Goal: Transaction & Acquisition: Purchase product/service

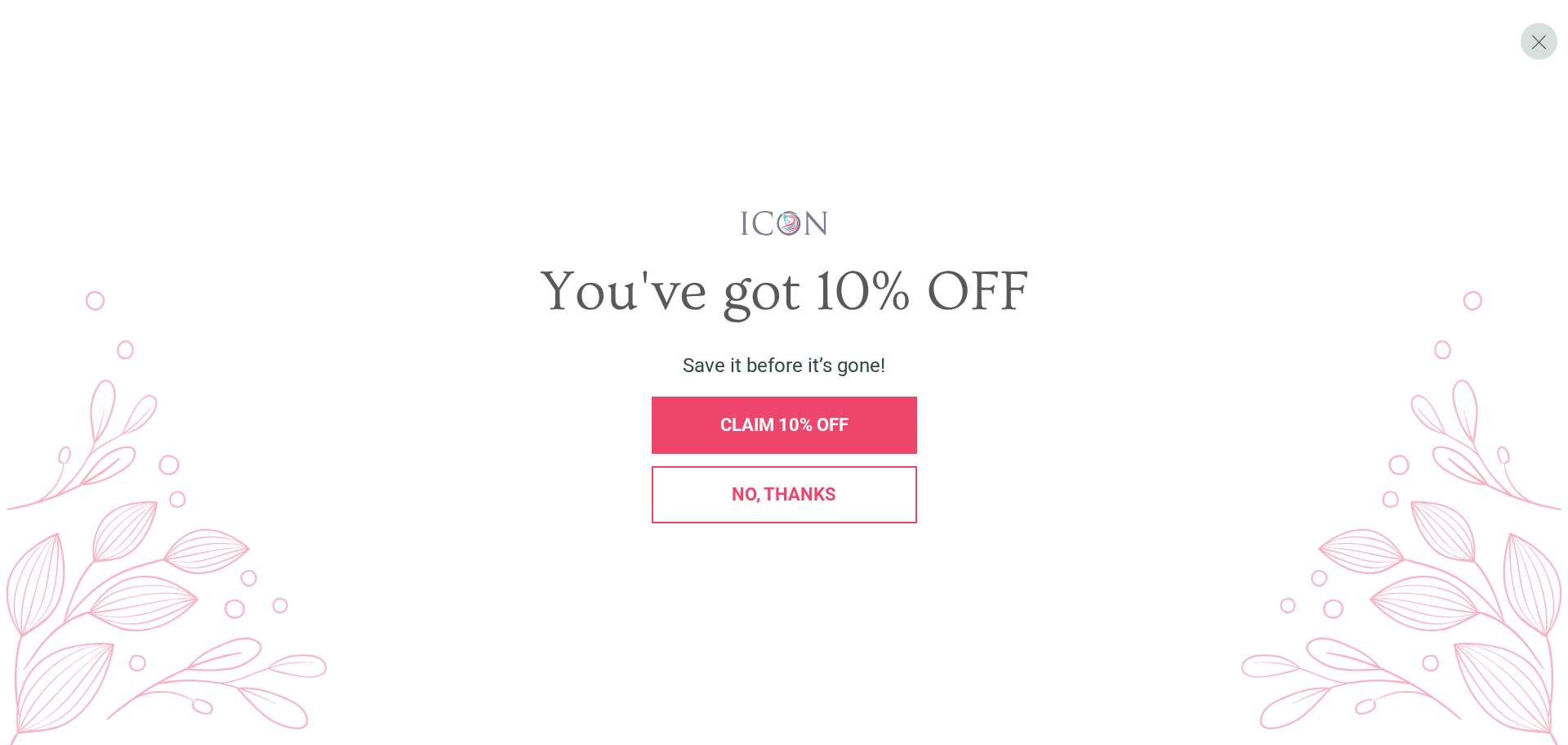
click at [790, 427] on span "CLAIM 10% OFF" at bounding box center [784, 424] width 128 height 20
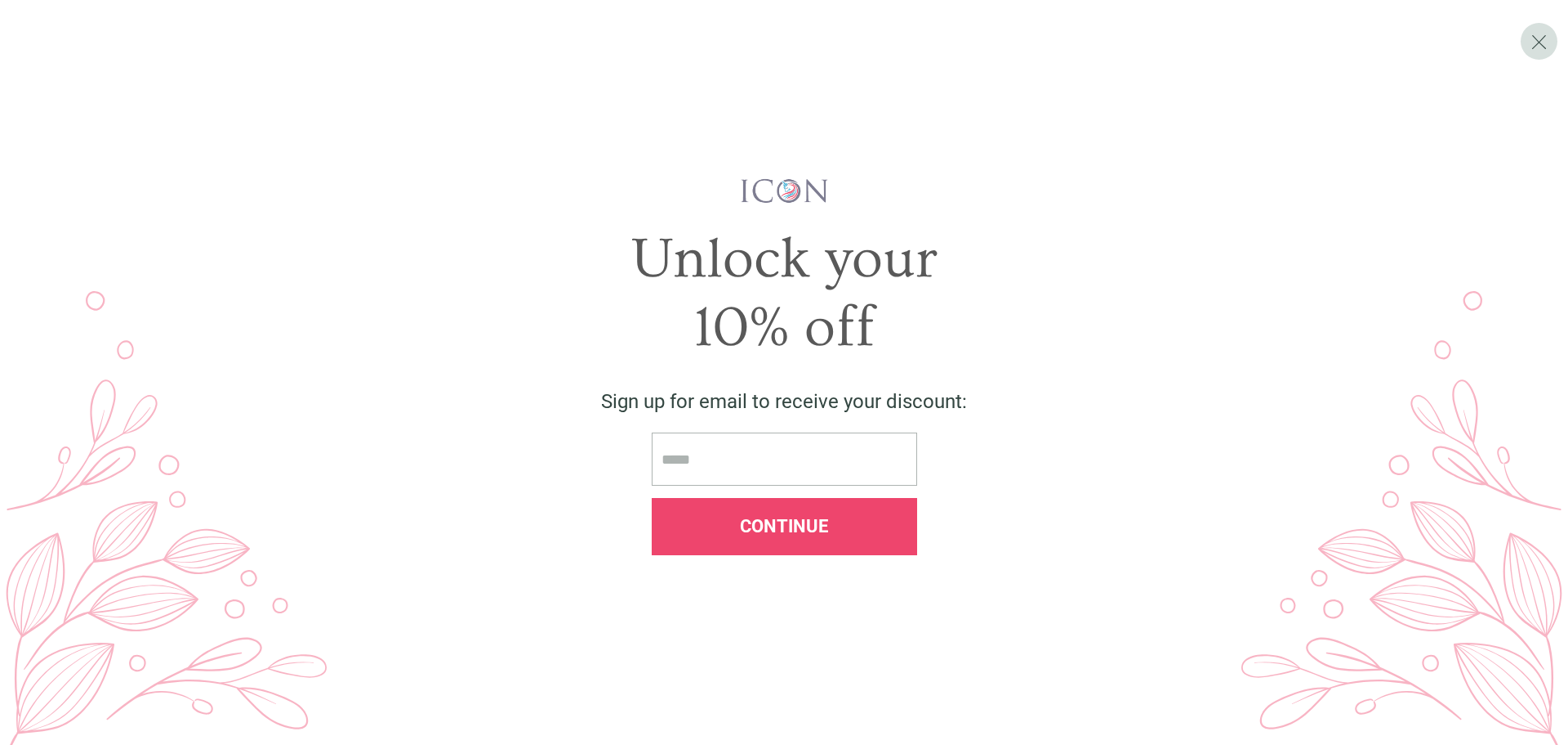
click at [783, 464] on input "email" at bounding box center [784, 458] width 265 height 53
type input "**********"
click at [776, 526] on span "Continue" at bounding box center [784, 525] width 88 height 20
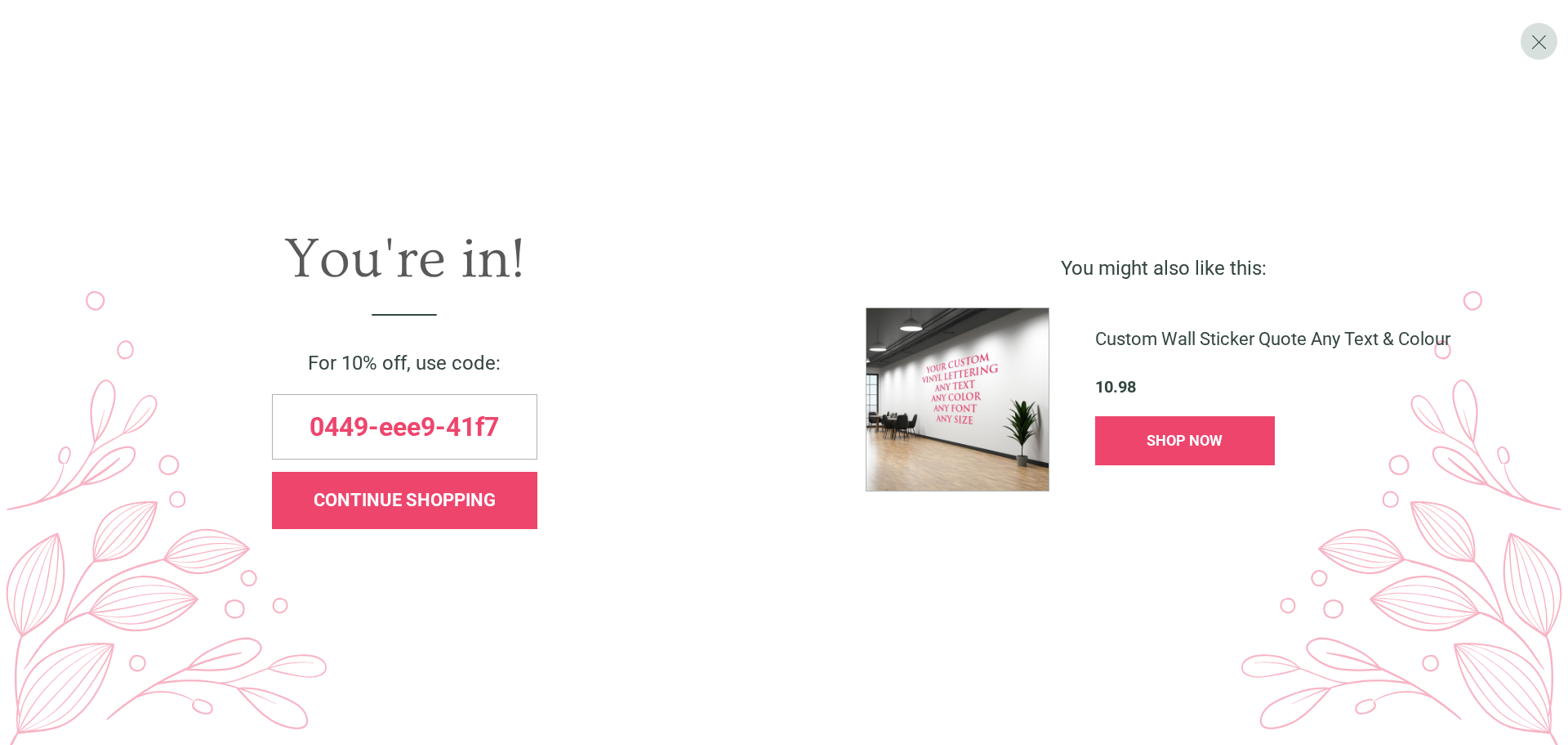
drag, startPoint x: 386, startPoint y: 426, endPoint x: 357, endPoint y: 426, distance: 29.0
click at [370, 425] on span "0449-eee9-41f7" at bounding box center [404, 427] width 189 height 26
click at [312, 429] on span "0449-eee9-41f7" at bounding box center [404, 427] width 189 height 26
drag, startPoint x: 312, startPoint y: 429, endPoint x: 548, endPoint y: 444, distance: 236.5
click at [548, 444] on div "0449-eee9-41f7" at bounding box center [404, 426] width 744 height 66
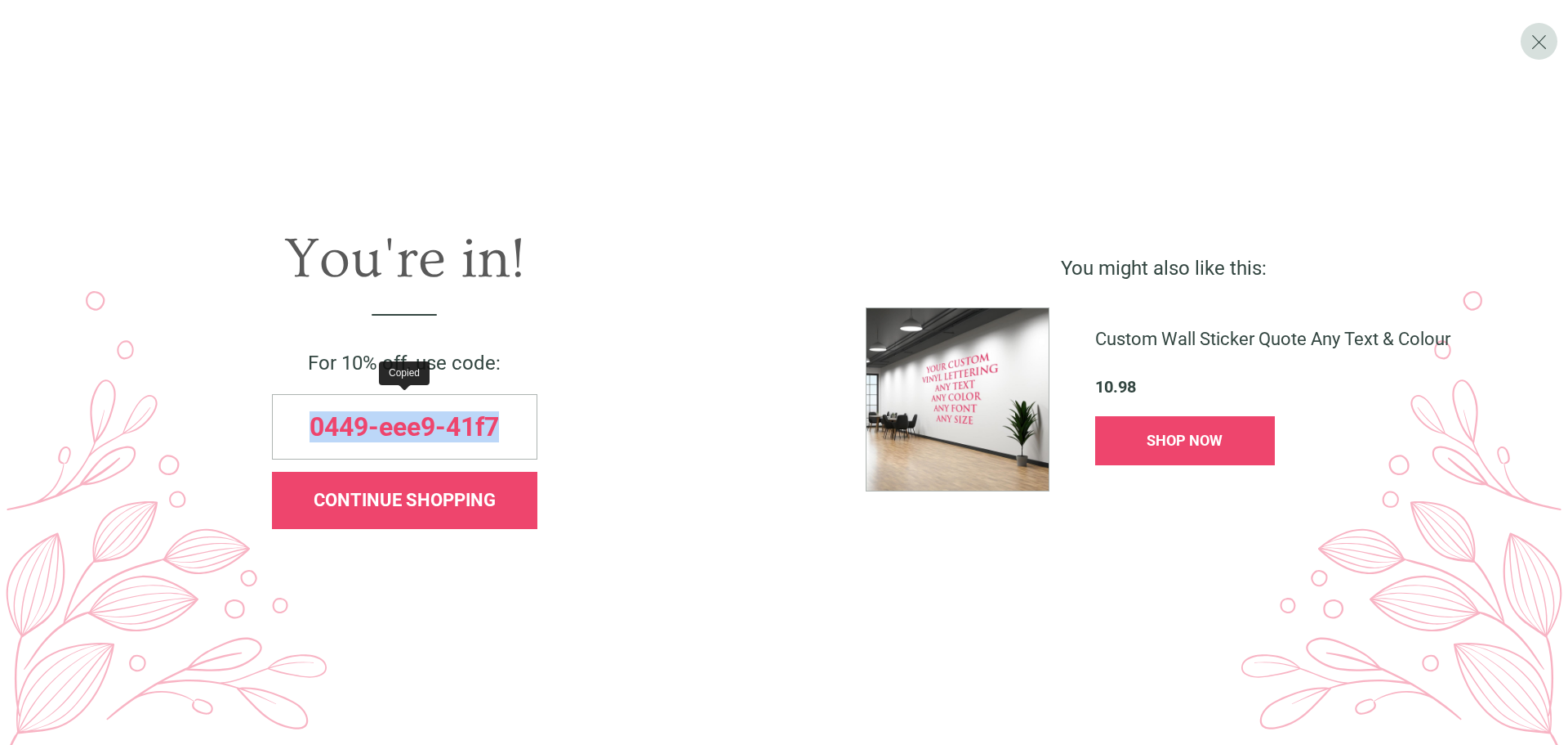
copy span "0449-eee9-41f7"
click at [421, 514] on div "CONTINUE SHOPPING" at bounding box center [405, 500] width 265 height 57
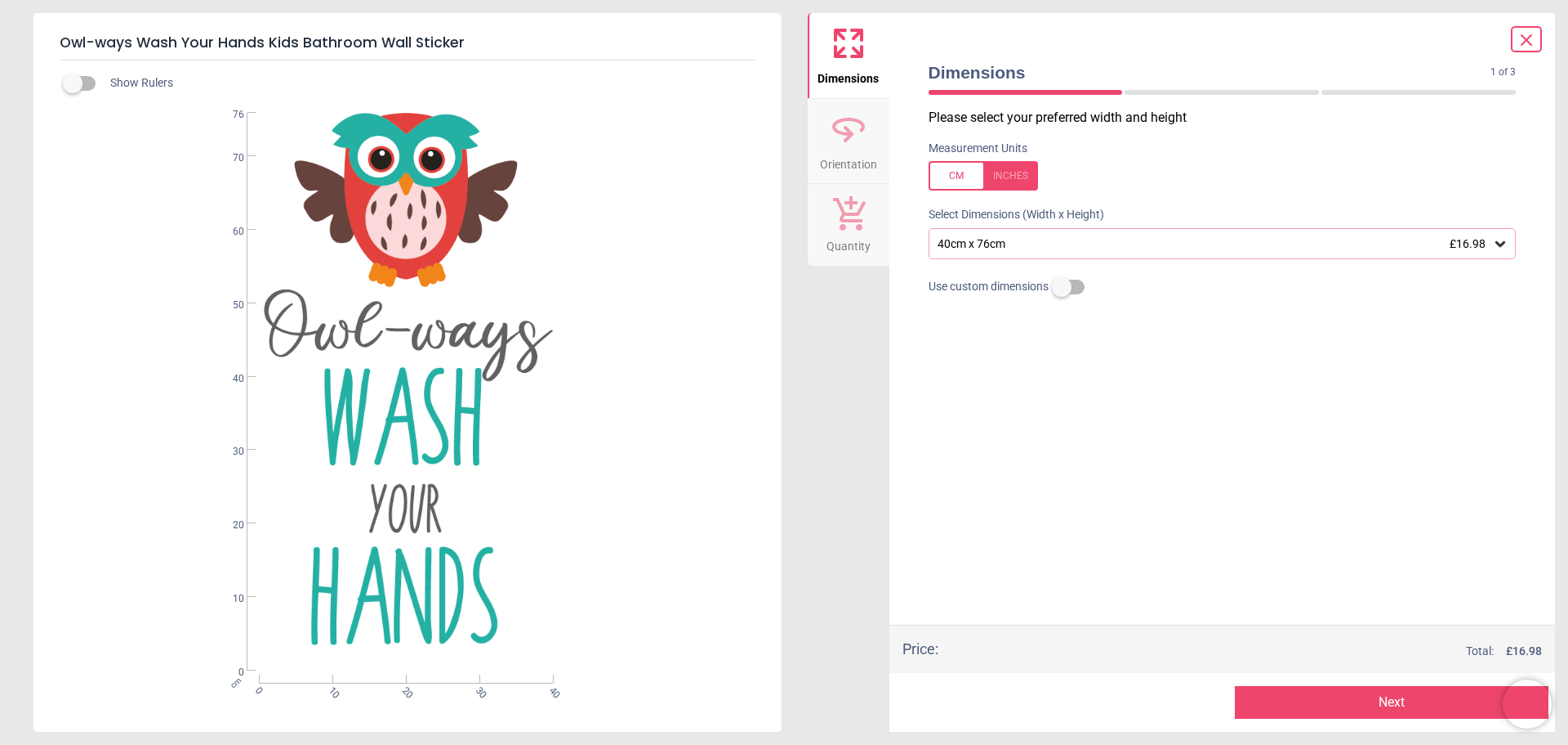
click at [1371, 693] on button "Next" at bounding box center [1392, 701] width 314 height 32
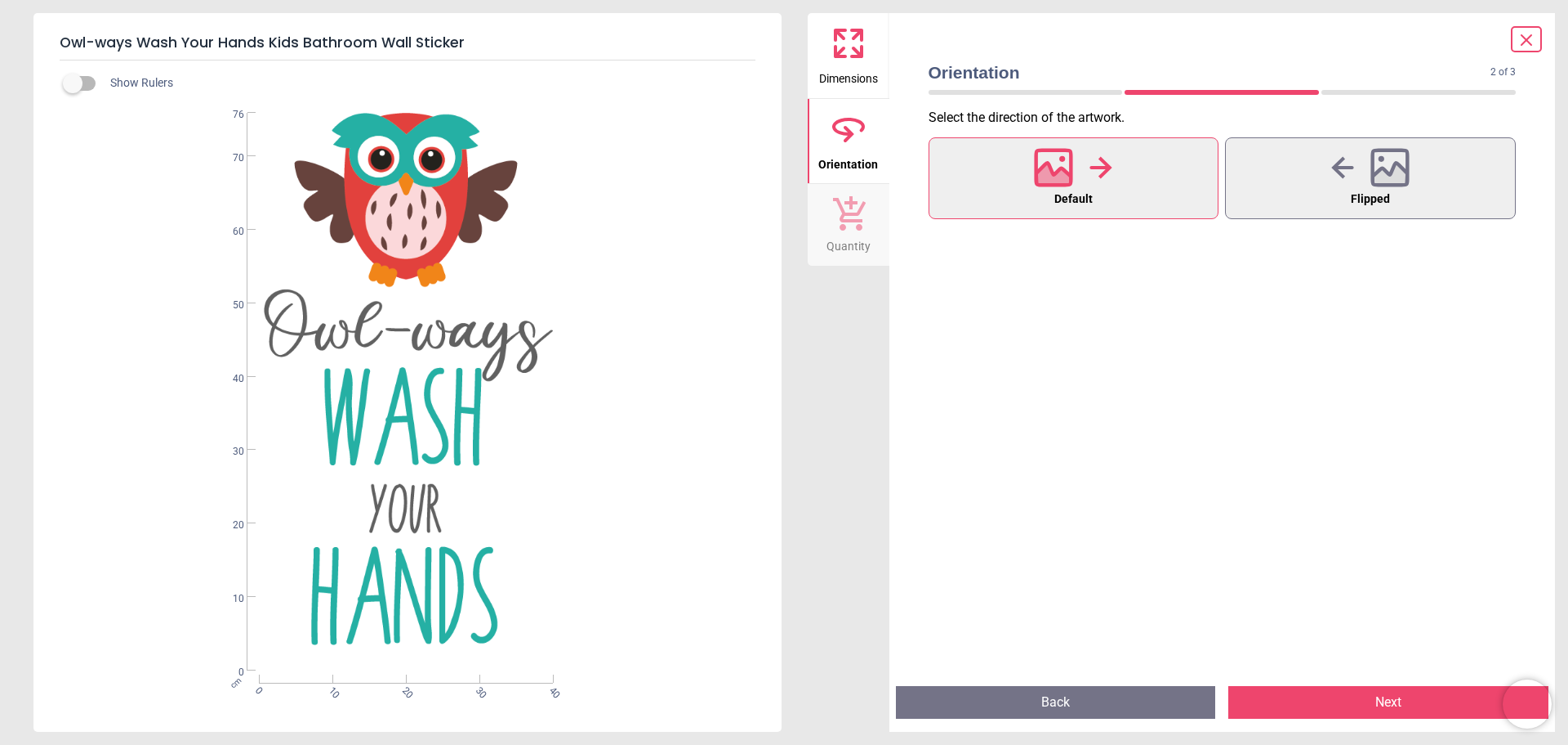
click at [1371, 693] on button "Next" at bounding box center [1388, 701] width 321 height 32
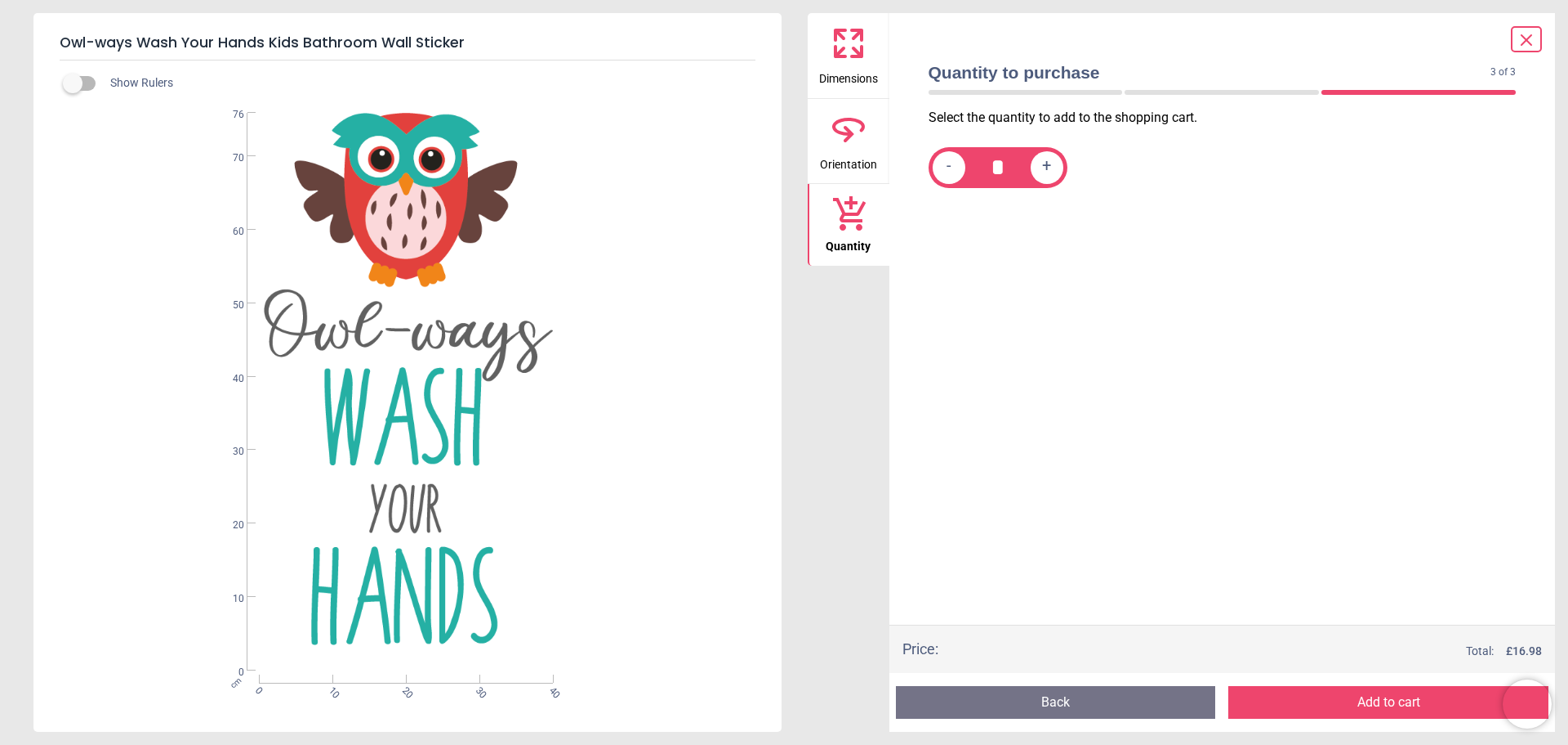
click at [1046, 175] on span "+" at bounding box center [1047, 167] width 9 height 20
type input "*"
click at [1338, 704] on button "Add to cart" at bounding box center [1388, 701] width 321 height 32
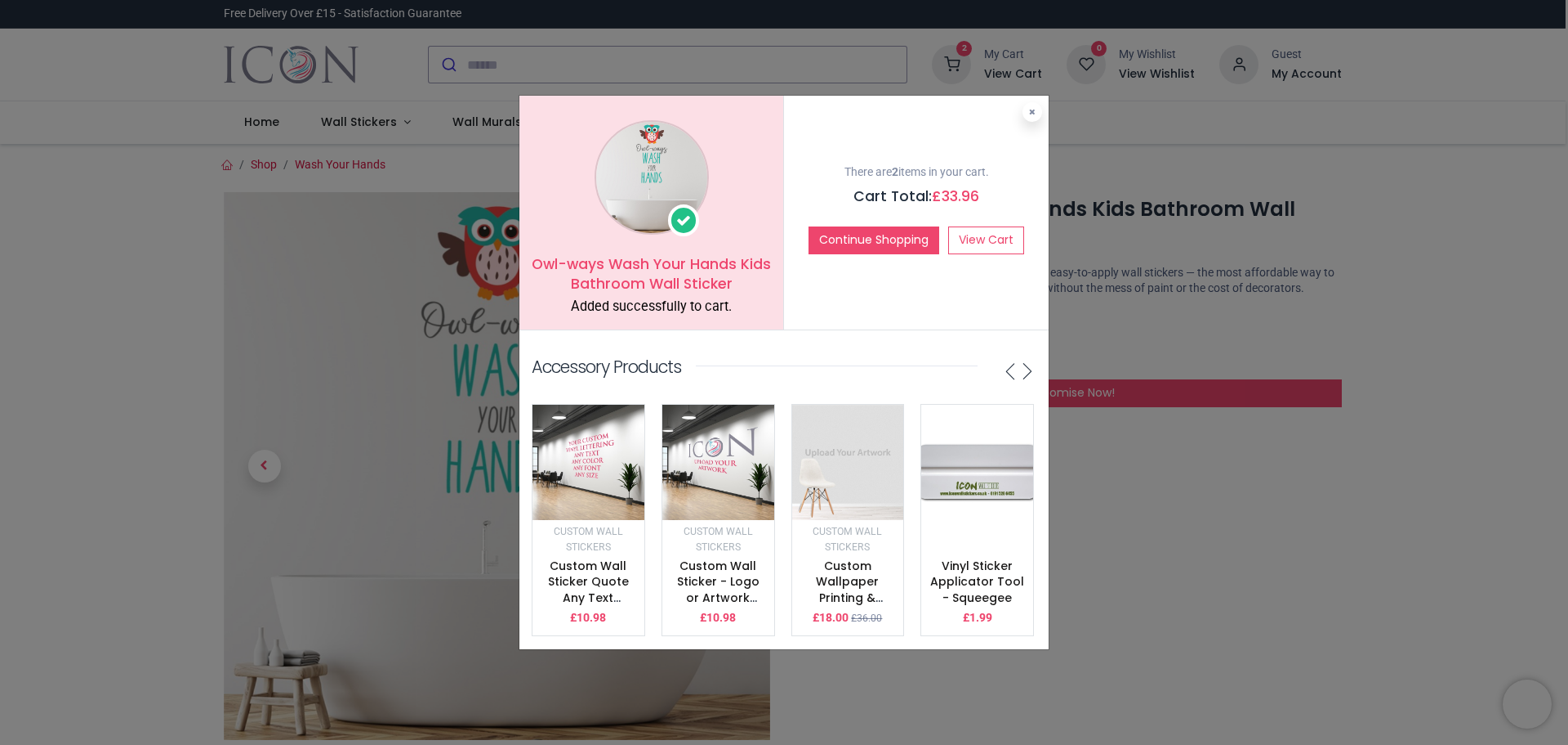
click at [850, 472] on img at bounding box center [849, 462] width 112 height 115
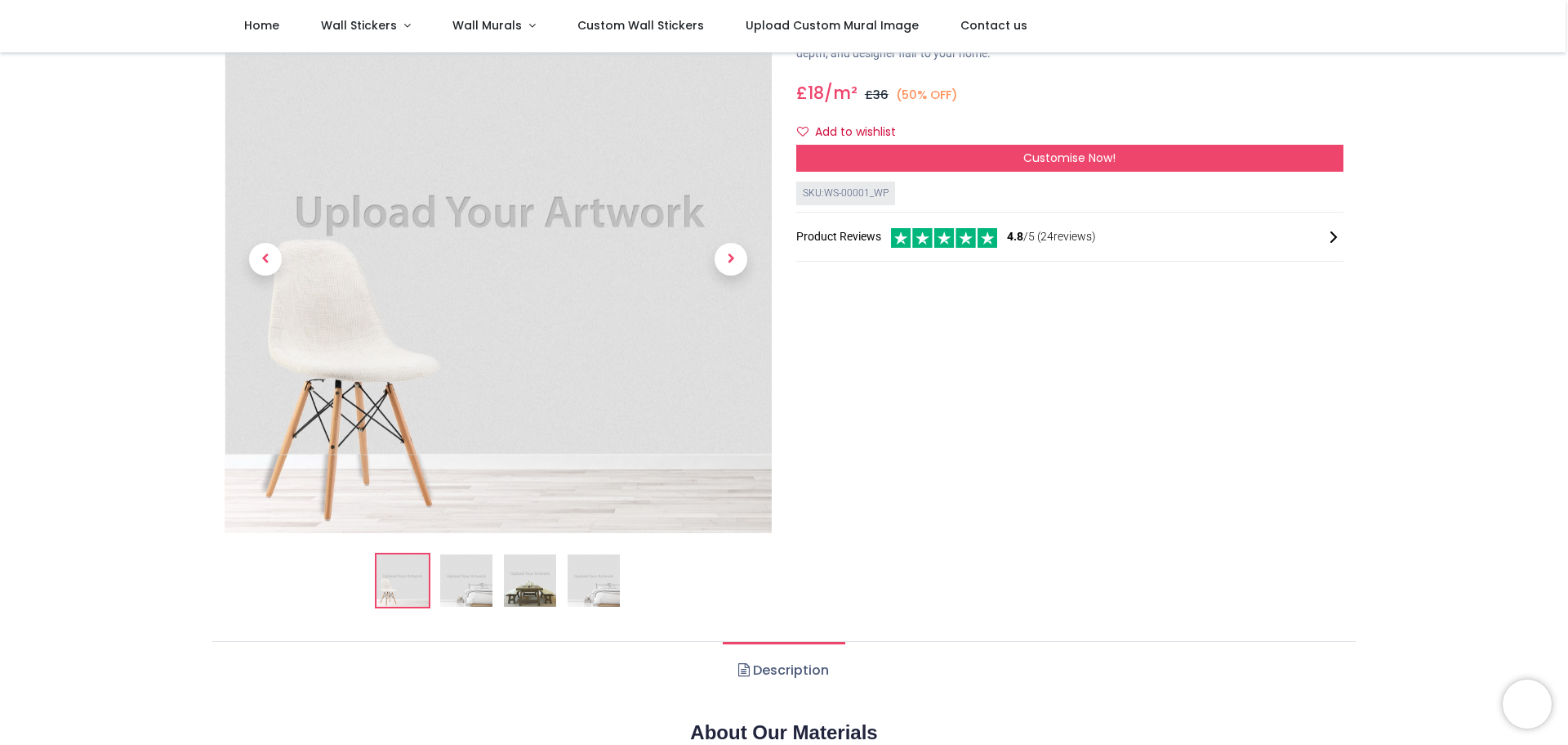
scroll to position [82, 0]
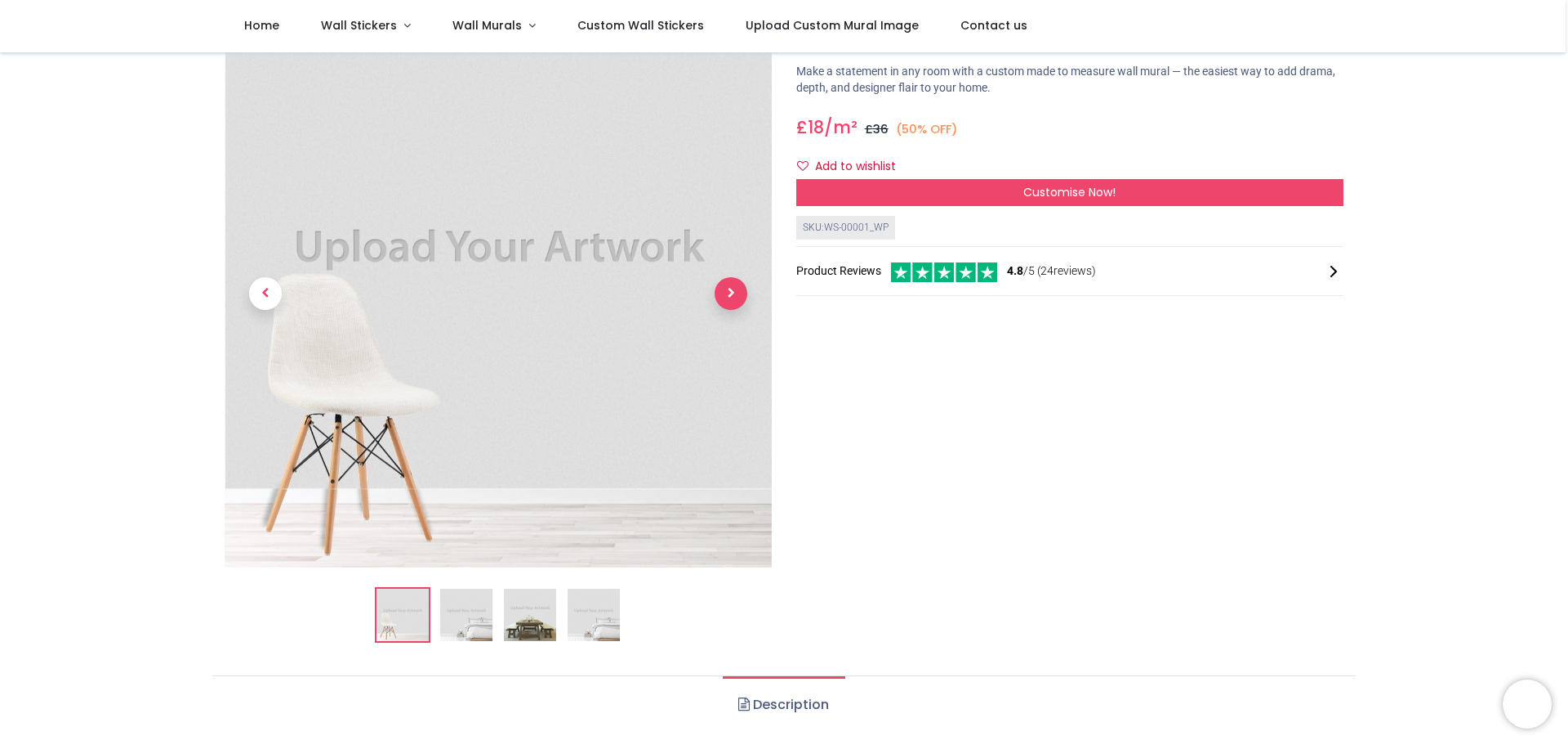
click at [744, 290] on span "Next" at bounding box center [731, 293] width 32 height 32
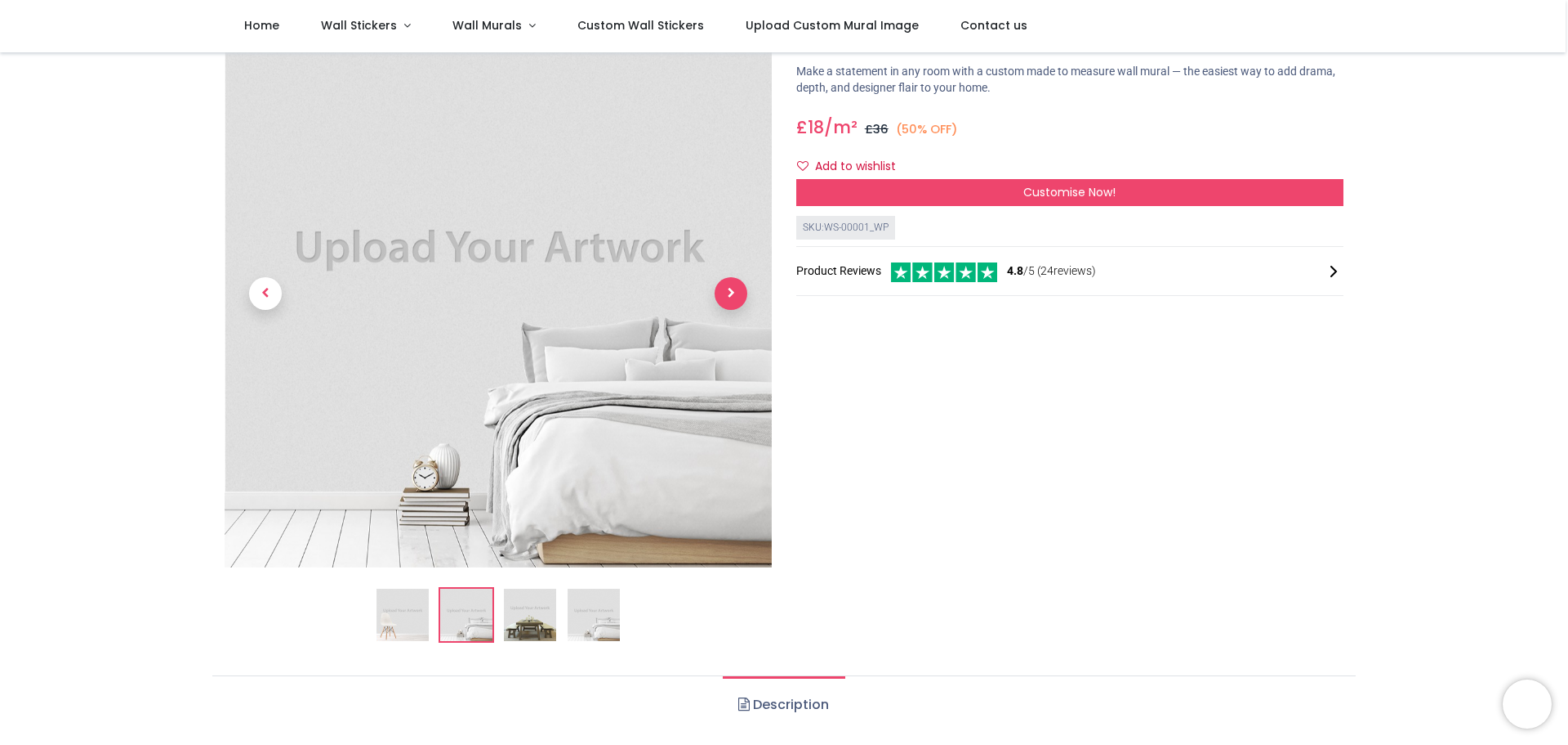
click at [738, 293] on span "Next" at bounding box center [731, 293] width 32 height 32
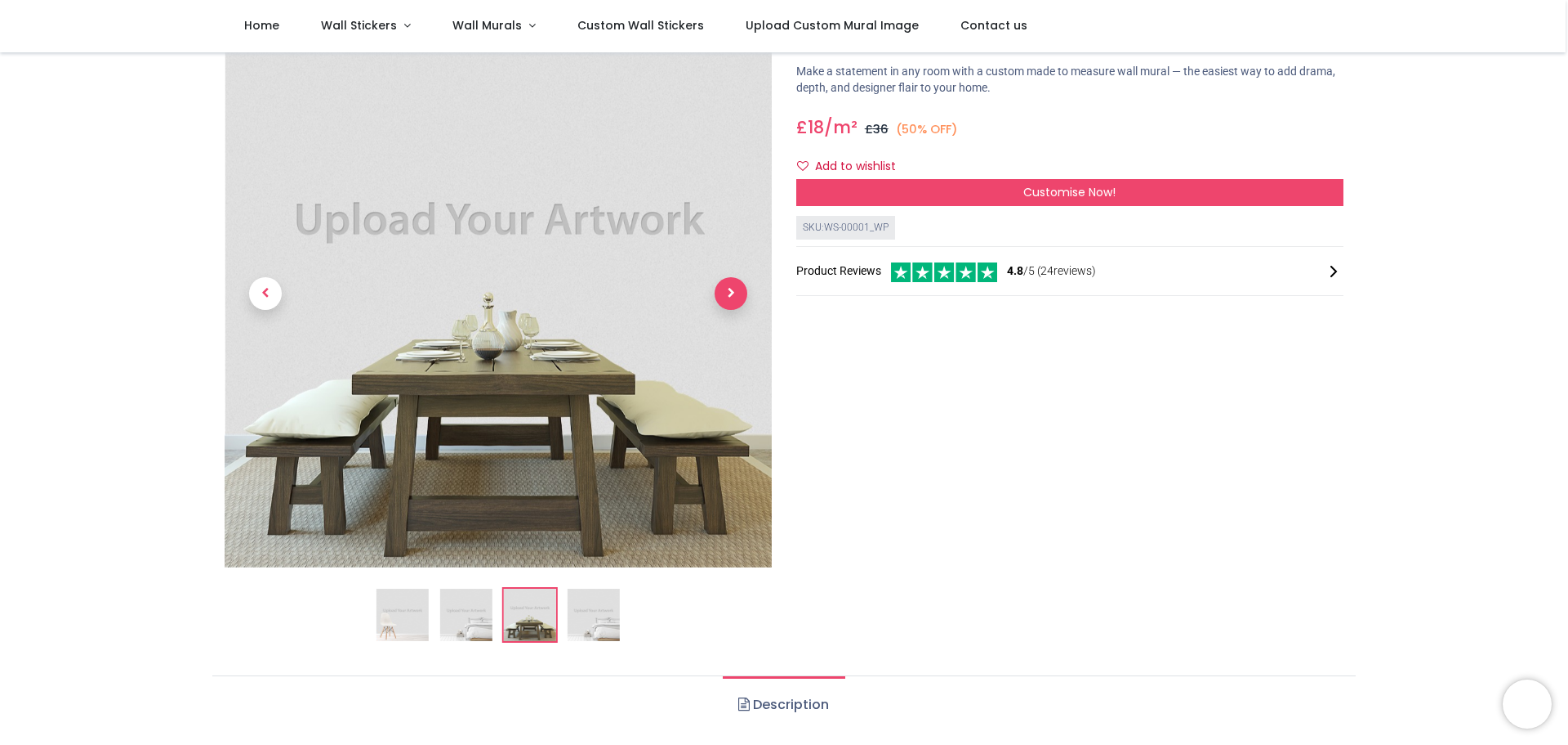
click at [738, 293] on span "Next" at bounding box center [731, 293] width 32 height 32
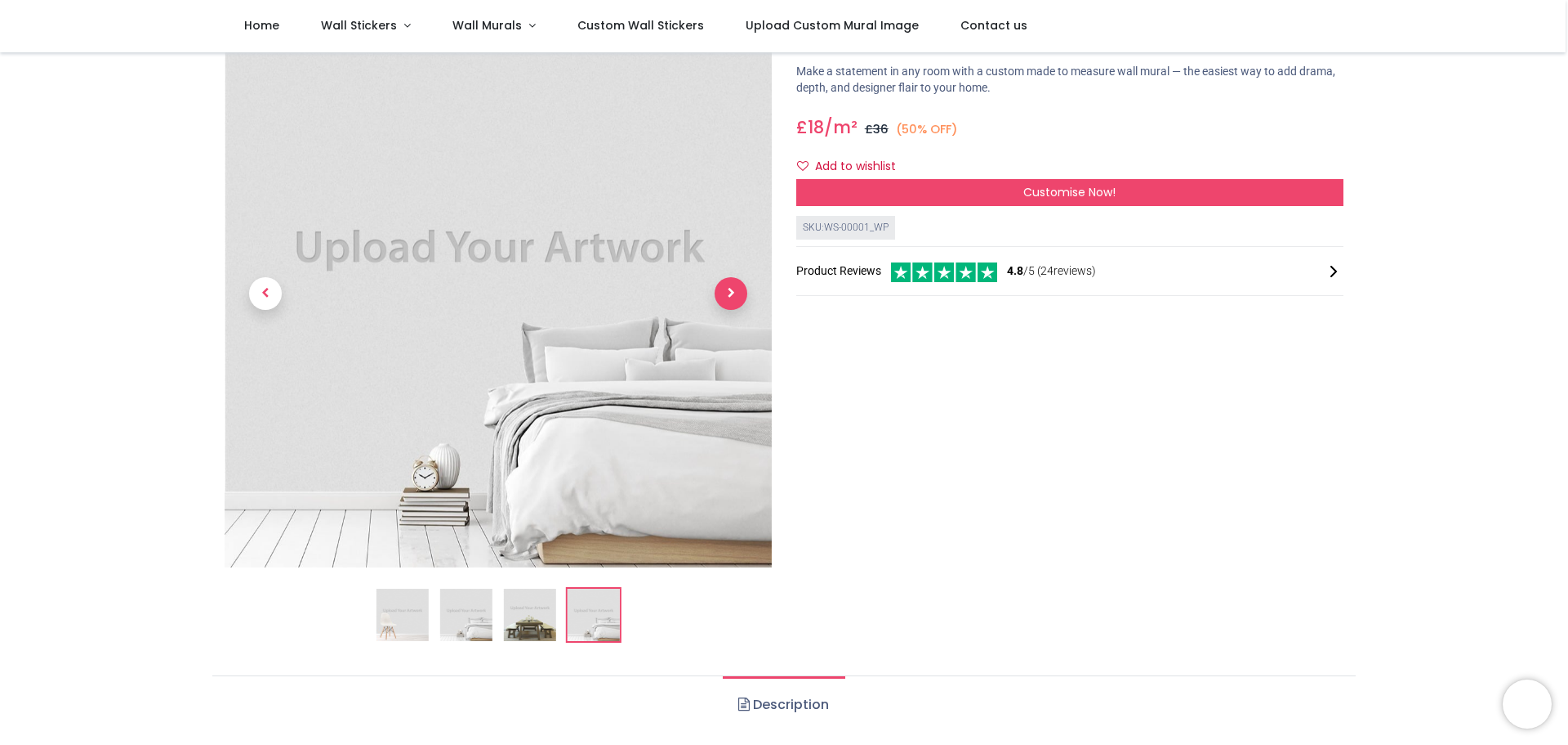
click at [738, 293] on span "Next" at bounding box center [731, 293] width 32 height 32
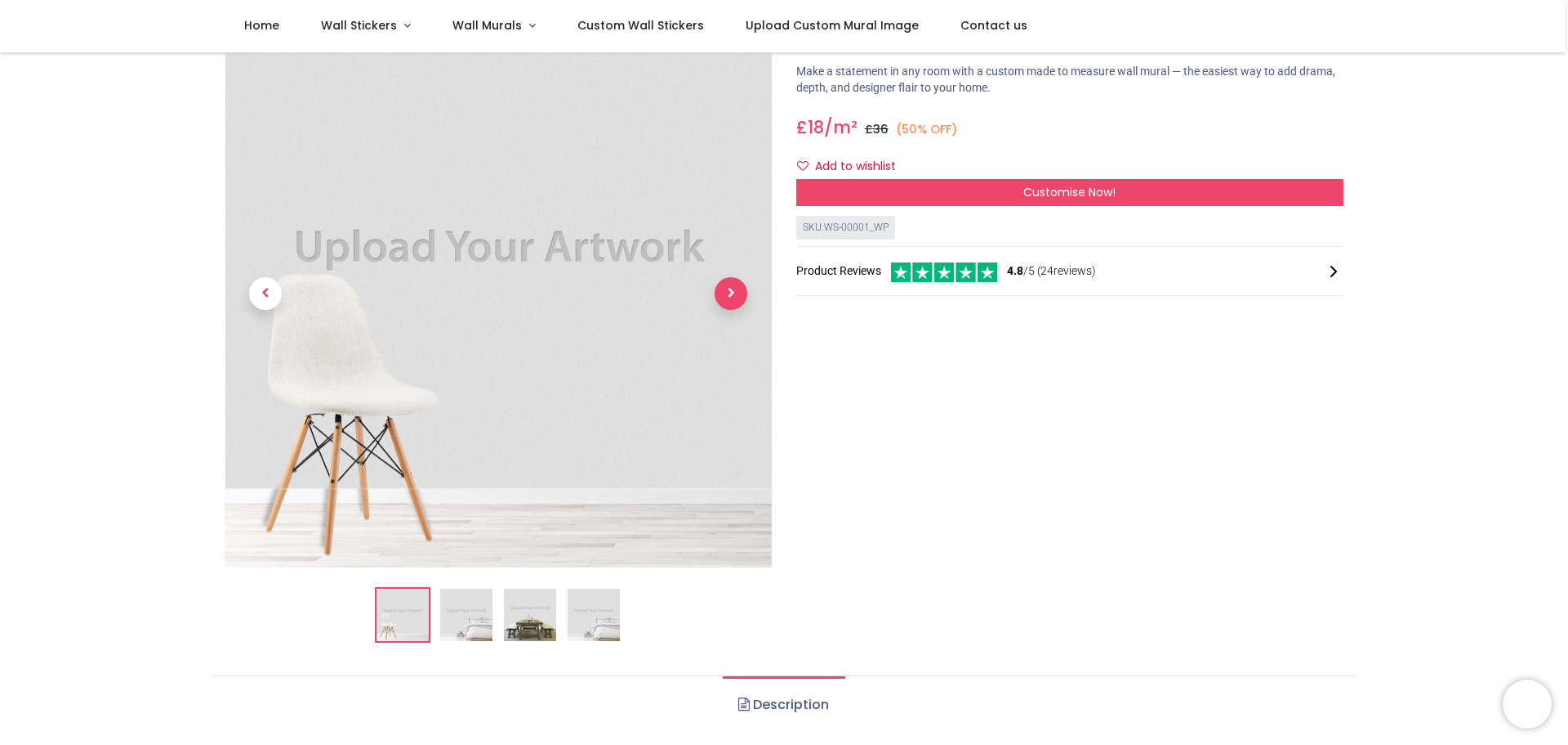
click at [738, 293] on span "Next" at bounding box center [731, 293] width 32 height 32
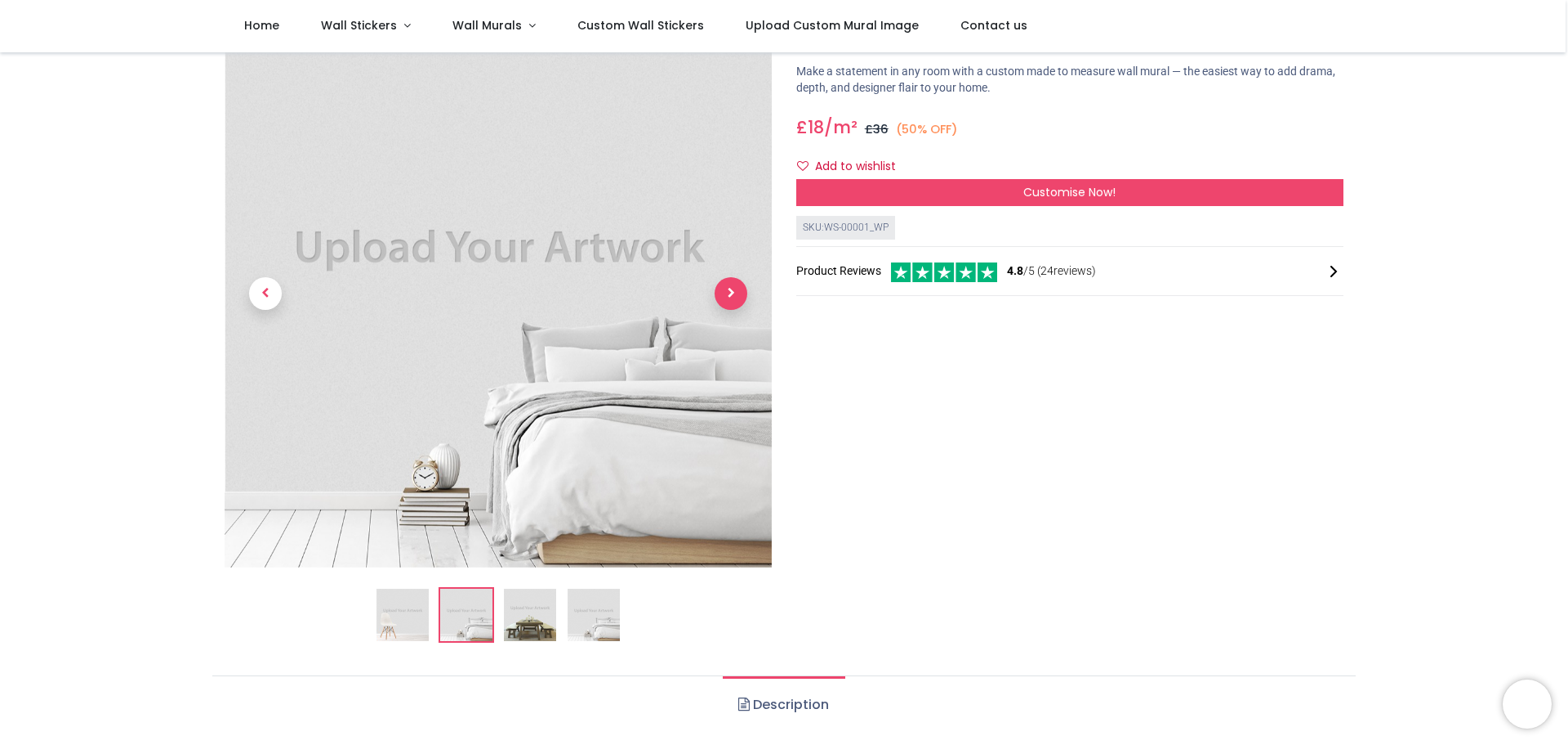
click at [738, 293] on span "Next" at bounding box center [731, 293] width 32 height 32
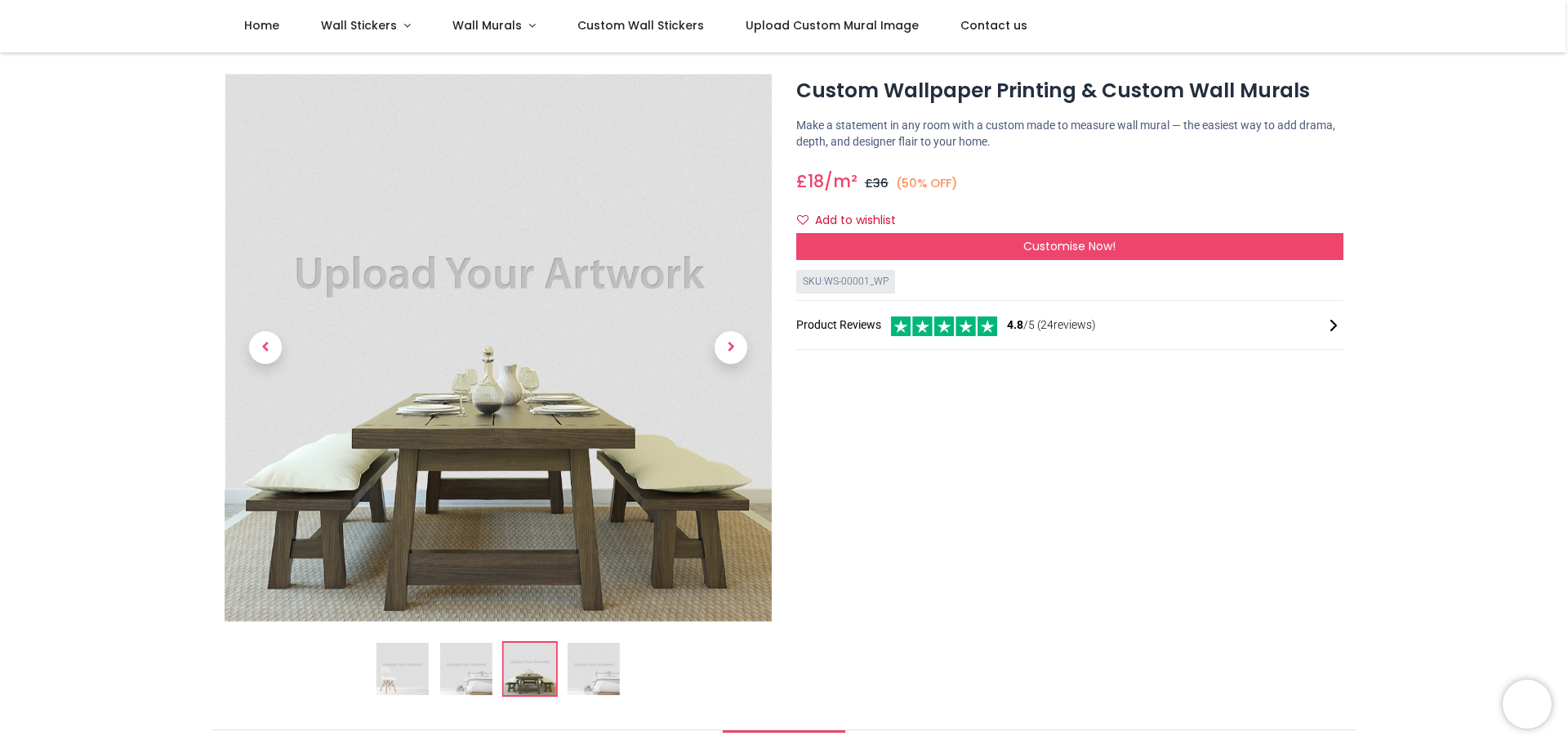
scroll to position [0, 0]
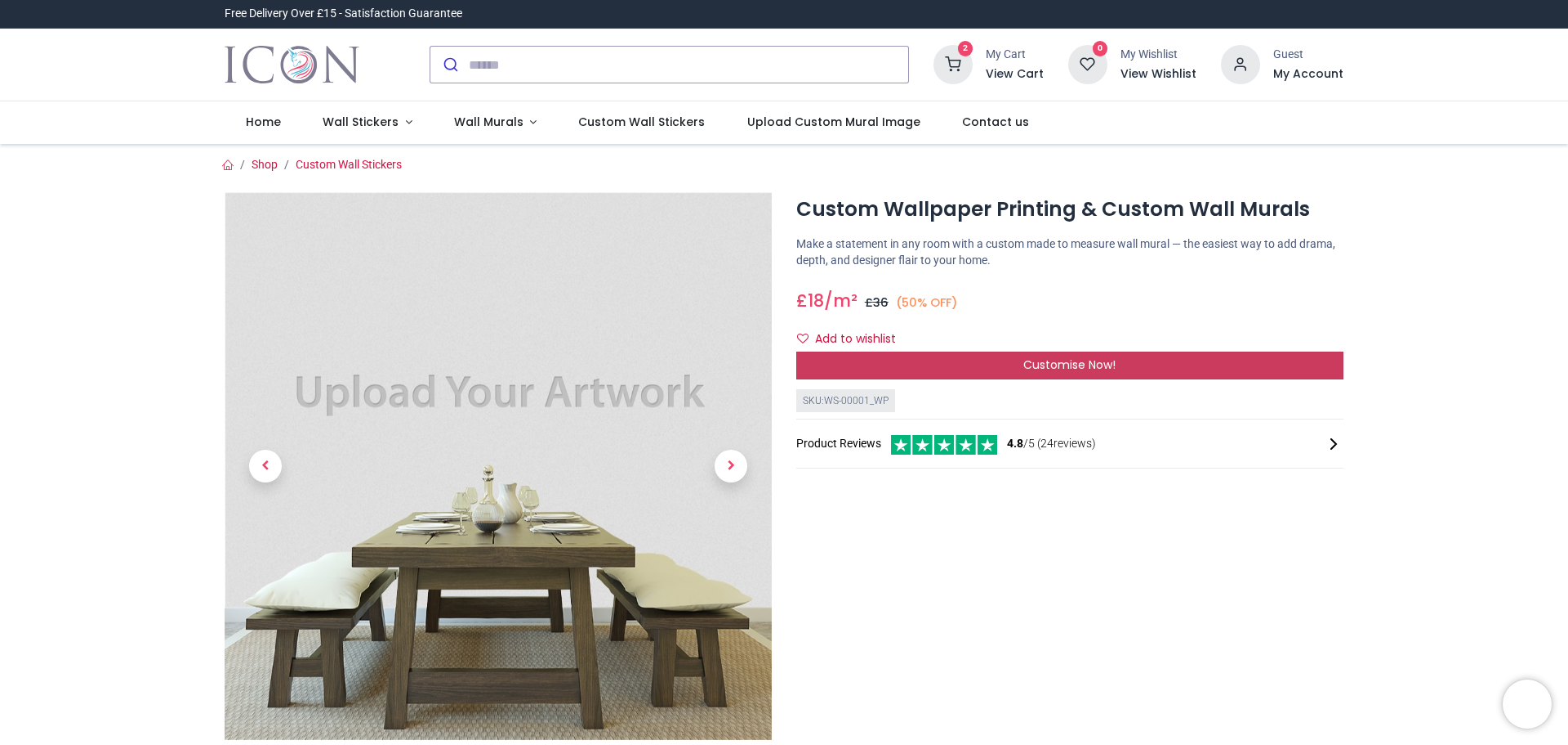
click at [1105, 367] on span "Customise Now!" at bounding box center [1069, 365] width 92 height 17
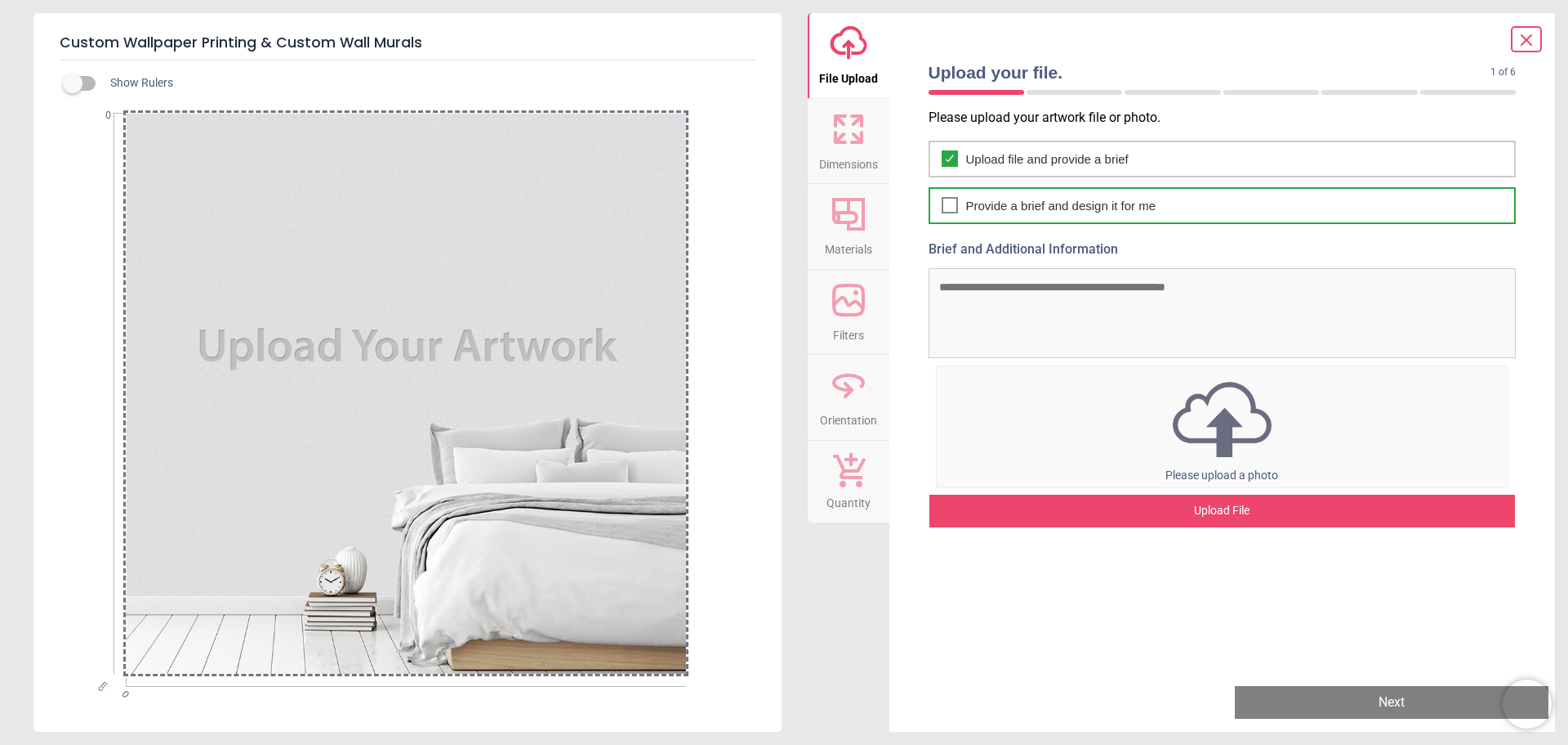
click at [1079, 217] on div "Provide a brief and design it for me" at bounding box center [1222, 206] width 588 height 37
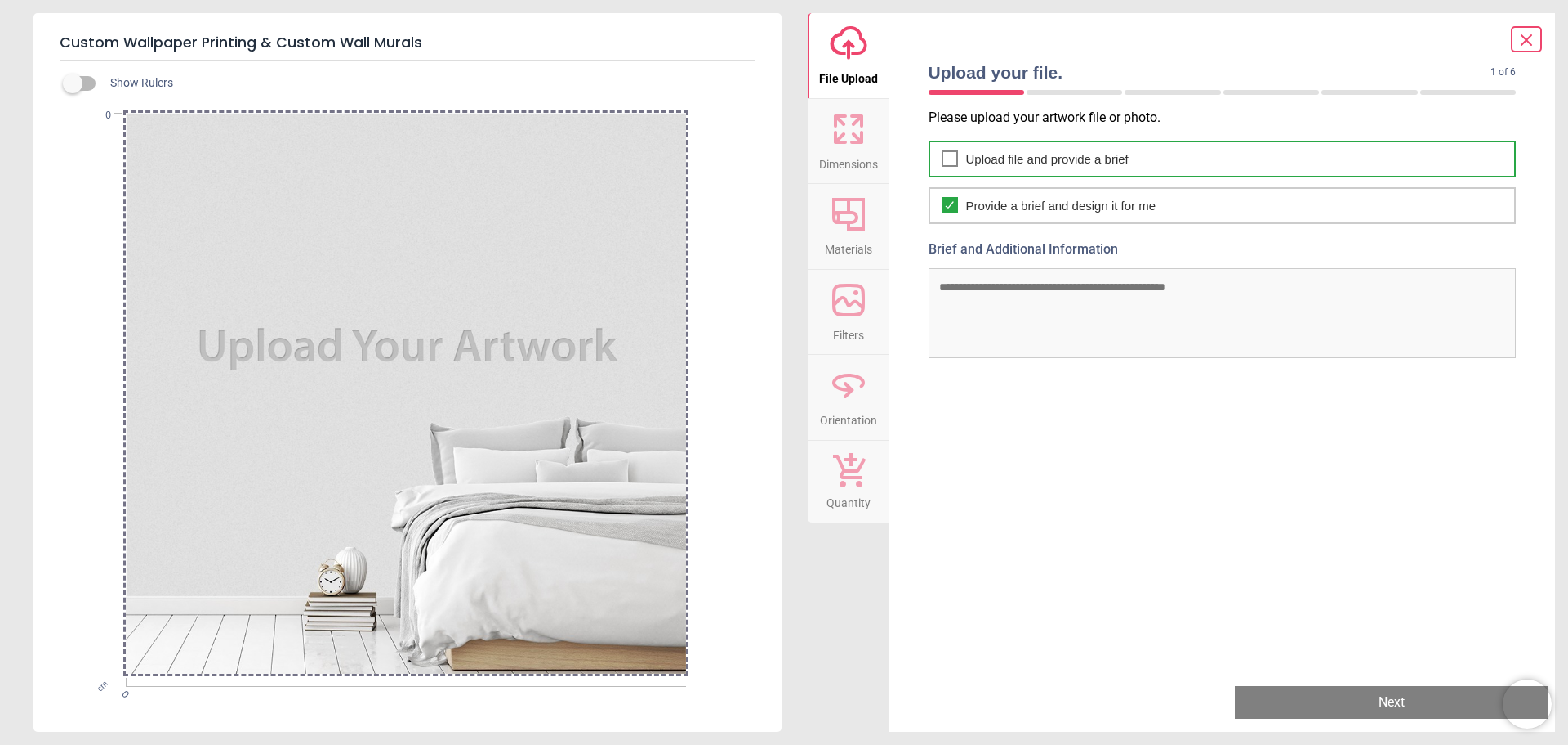
click at [1060, 165] on span "Upload file and provide a brief" at bounding box center [1048, 160] width 163 height 18
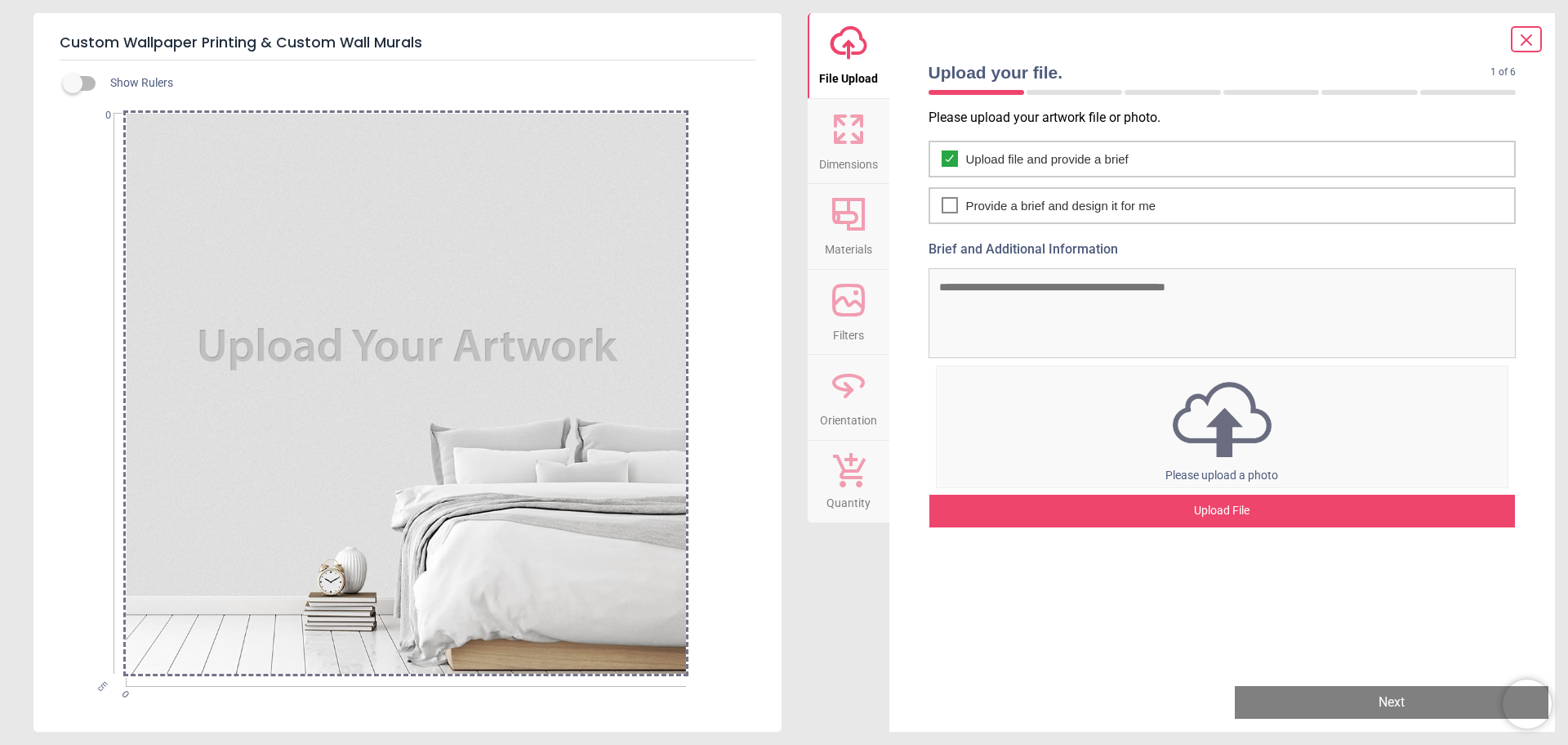
click at [1525, 32] on icon at bounding box center [1527, 40] width 19 height 19
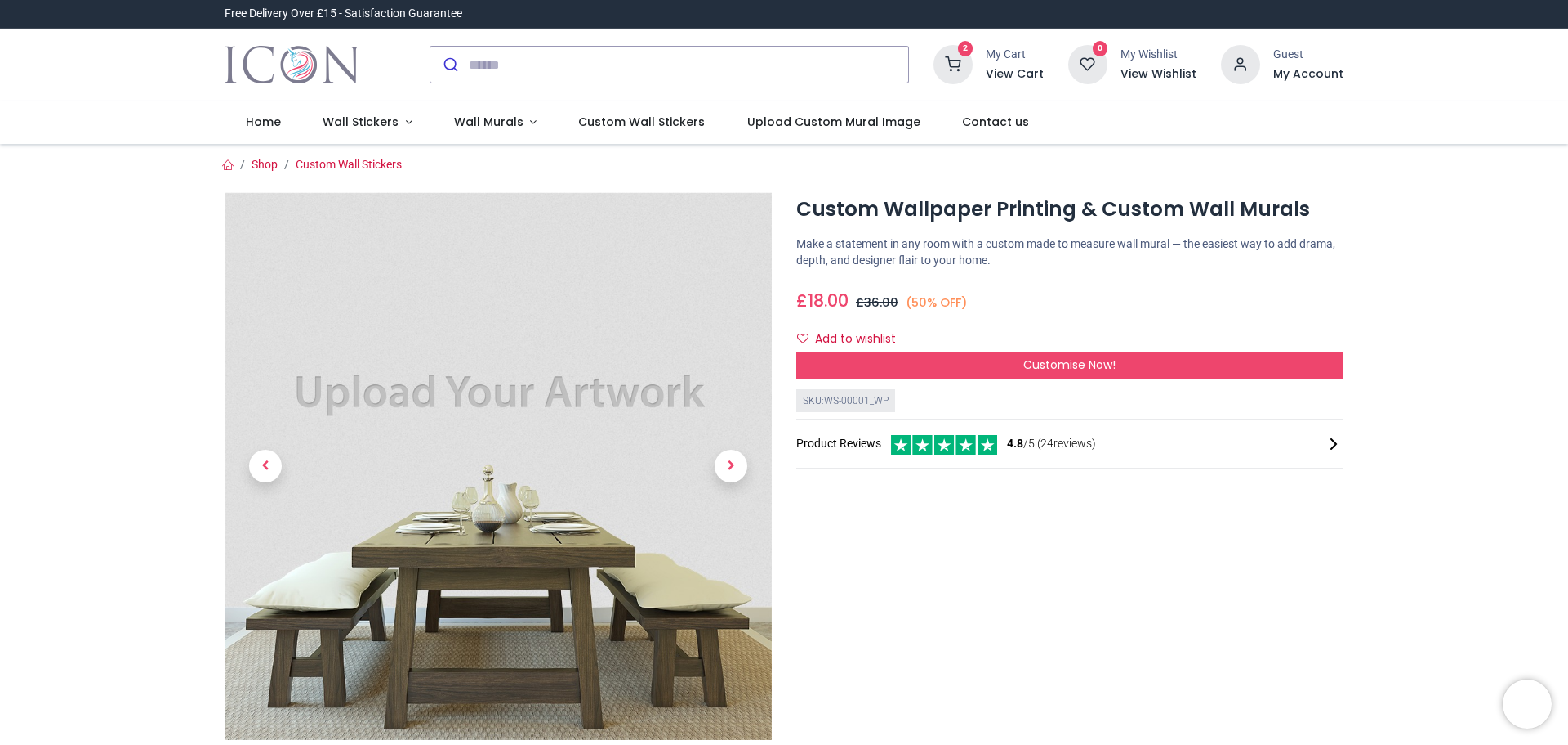
click at [992, 72] on h6 "View Cart" at bounding box center [1015, 74] width 58 height 17
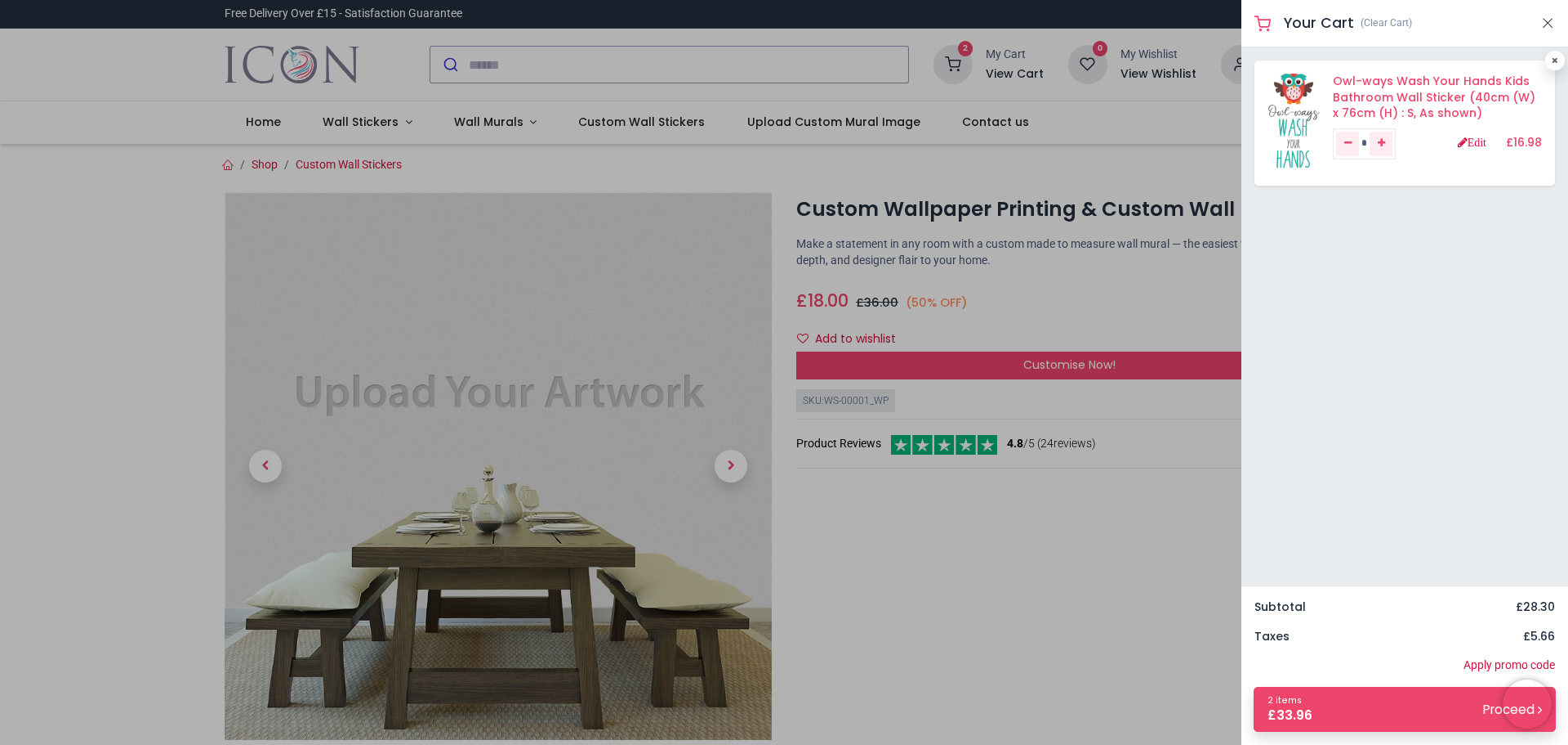
click at [1429, 93] on link "Owl-ways Wash Your Hands Kids Bathroom Wall Sticker (40cm (W) x 76cm (H) : S, A…" at bounding box center [1434, 96] width 202 height 48
